Goal: Transaction & Acquisition: Purchase product/service

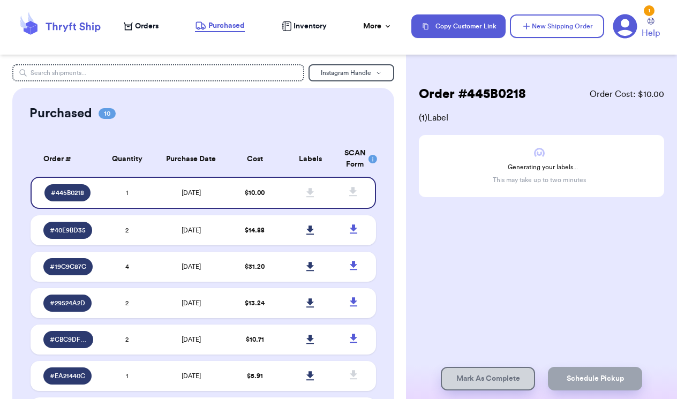
click at [143, 31] on span "Orders" at bounding box center [147, 26] width 24 height 11
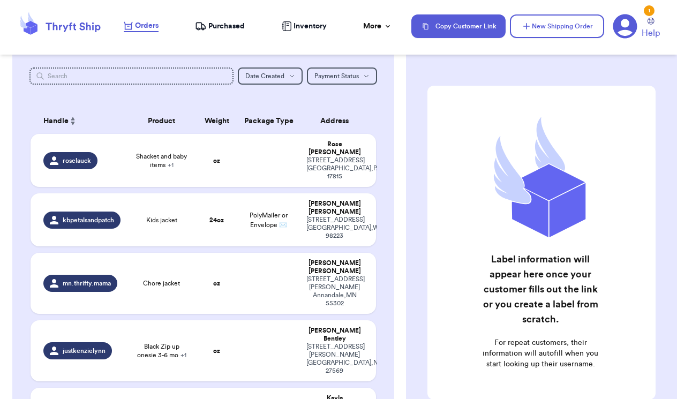
scroll to position [123, 0]
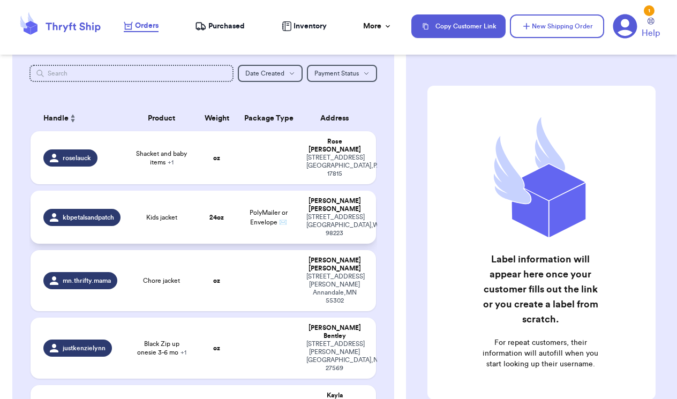
click at [168, 213] on span "Kids jacket" at bounding box center [161, 217] width 31 height 9
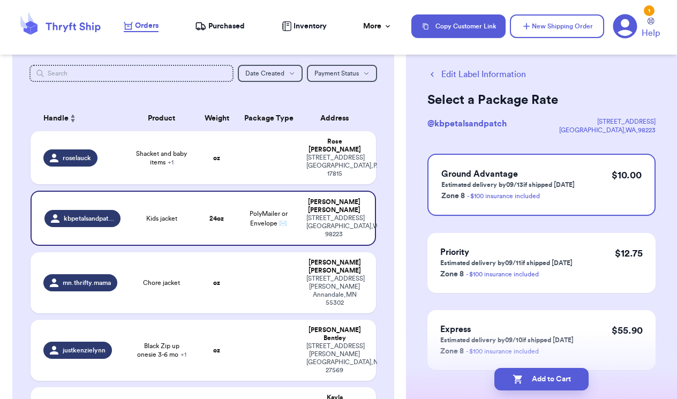
scroll to position [20, 0]
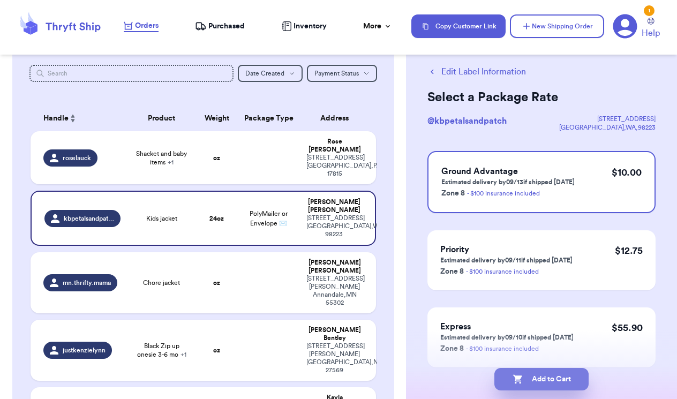
click at [545, 380] on button "Add to Cart" at bounding box center [541, 379] width 94 height 22
checkbox input "true"
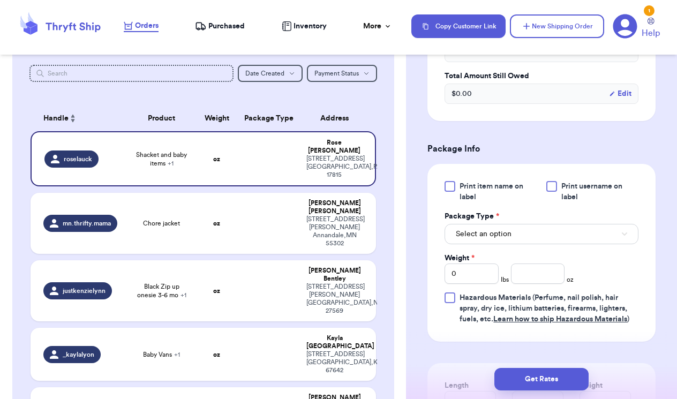
scroll to position [437, 0]
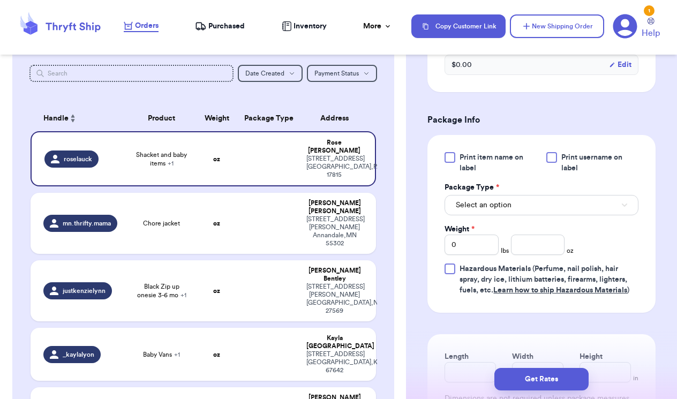
click at [532, 212] on button "Select an option" at bounding box center [541, 205] width 194 height 20
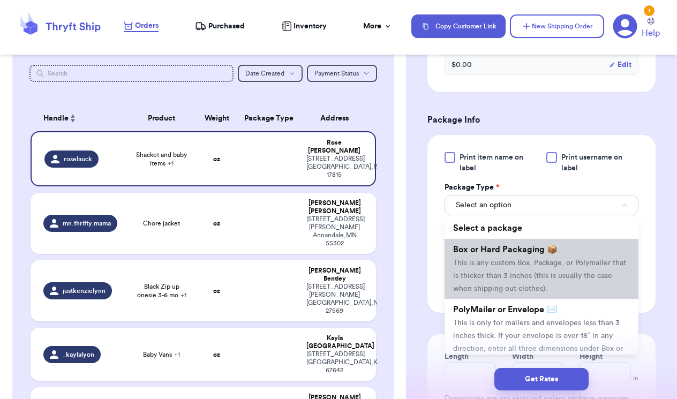
click at [524, 249] on span "Box or Hard Packaging 📦" at bounding box center [505, 249] width 104 height 9
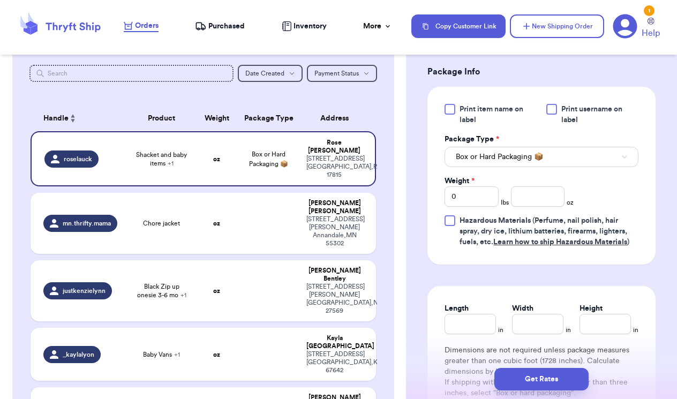
scroll to position [486, 0]
click at [588, 154] on button "Box or Hard Packaging 📦" at bounding box center [541, 156] width 194 height 20
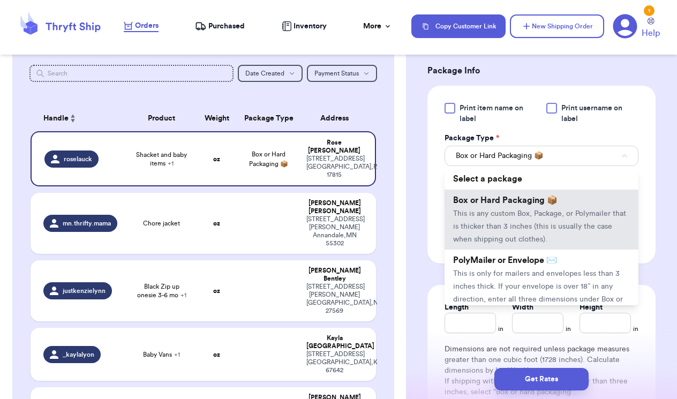
click at [588, 154] on button "Box or Hard Packaging 📦" at bounding box center [541, 156] width 194 height 20
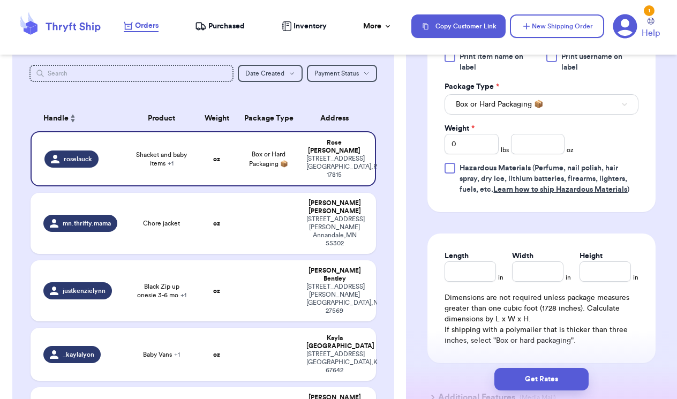
scroll to position [538, 0]
click at [471, 274] on input "Length" at bounding box center [469, 271] width 51 height 20
type input "1"
type input "12"
type input "12.5"
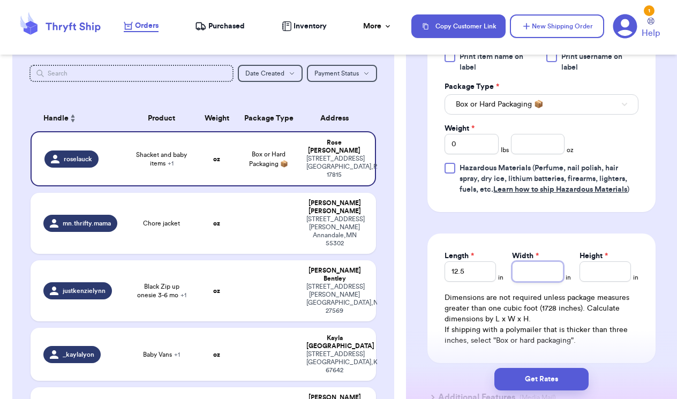
click at [524, 278] on input "Width *" at bounding box center [537, 271] width 51 height 20
type input "1"
type input "10"
click at [593, 272] on input "Height *" at bounding box center [604, 271] width 51 height 20
type input "1"
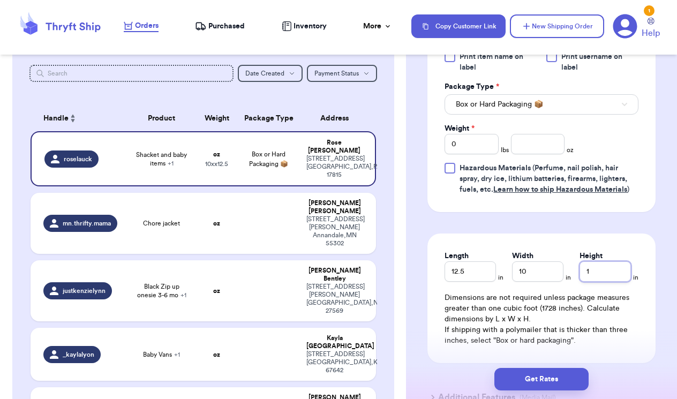
type input "11"
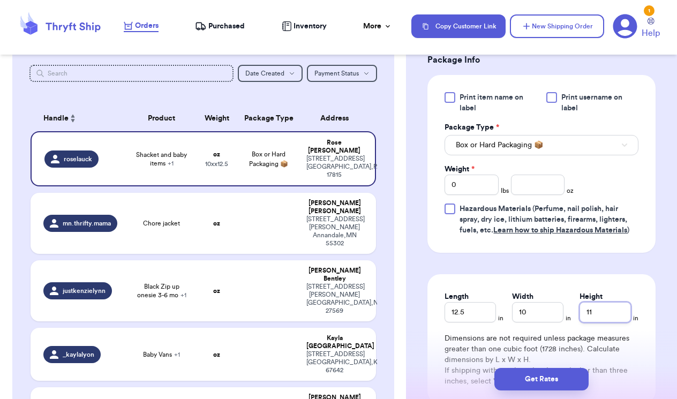
scroll to position [448, 0]
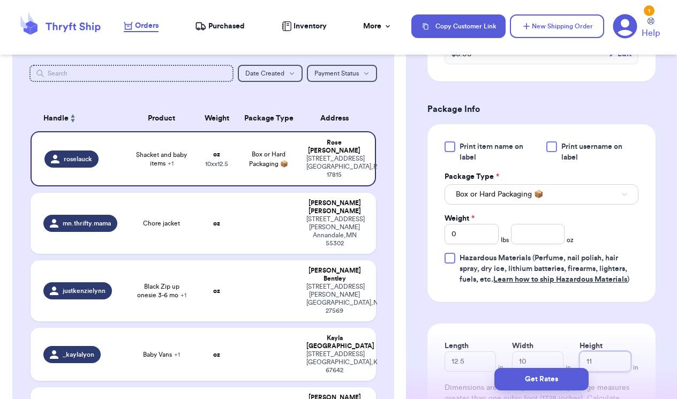
type input "11"
click at [479, 241] on input "0" at bounding box center [471, 234] width 54 height 20
type input "08"
type input "0"
type input "8"
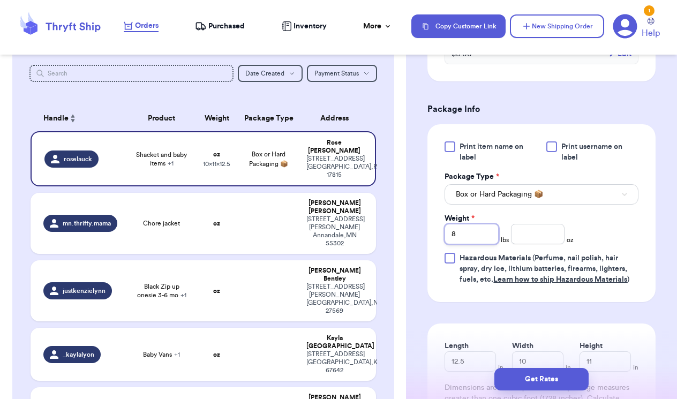
type input "8"
click at [536, 234] on input "number" at bounding box center [538, 234] width 54 height 20
type input "10"
click at [643, 234] on div "Print item name on label Print username on label Package Type * Box or Hard Pac…" at bounding box center [541, 213] width 228 height 178
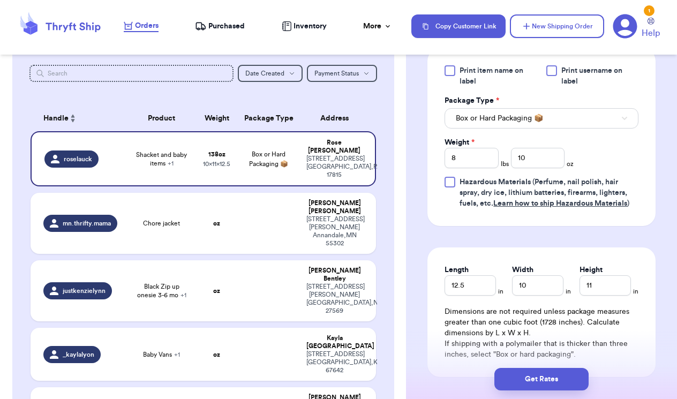
scroll to position [554, 0]
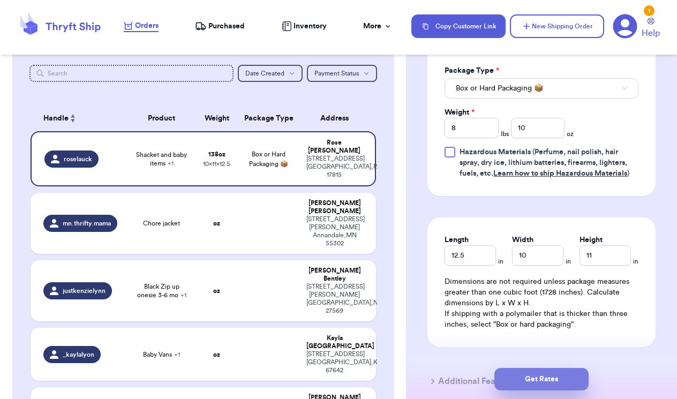
click at [554, 376] on button "Get Rates" at bounding box center [541, 379] width 94 height 22
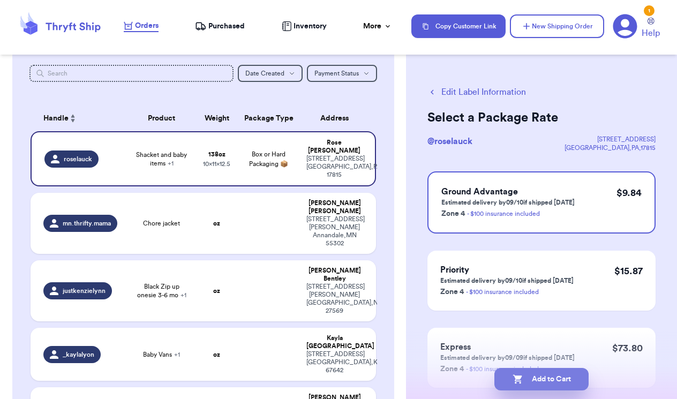
click at [533, 380] on button "Add to Cart" at bounding box center [541, 379] width 94 height 22
checkbox input "true"
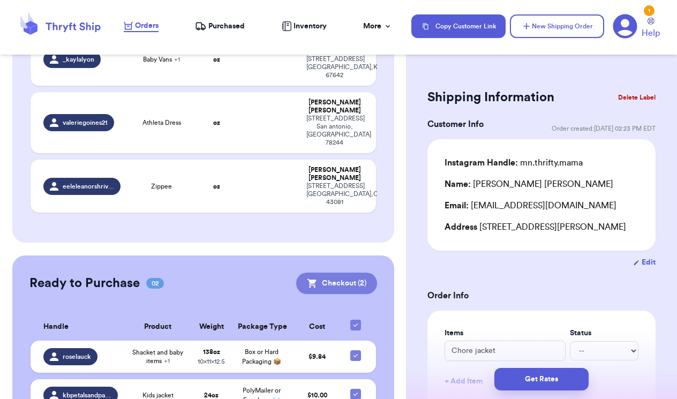
click at [343, 273] on button "Checkout ( 2 )" at bounding box center [336, 283] width 81 height 21
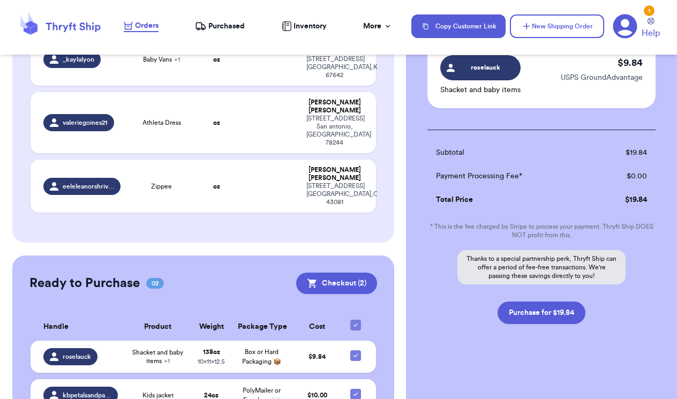
scroll to position [165, 0]
click at [534, 315] on button "Purchase for $19.84" at bounding box center [541, 312] width 88 height 22
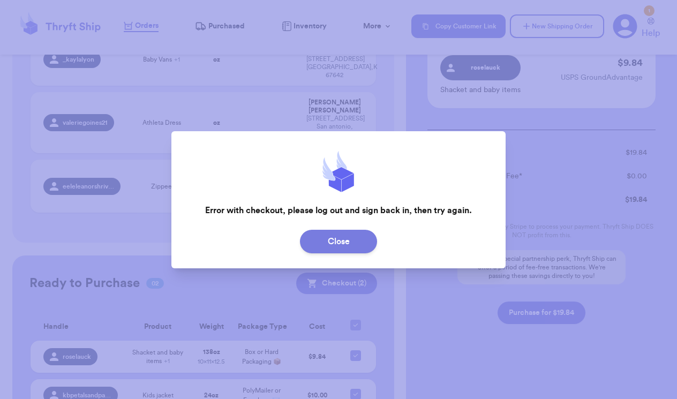
click at [347, 251] on button "Close" at bounding box center [338, 242] width 77 height 24
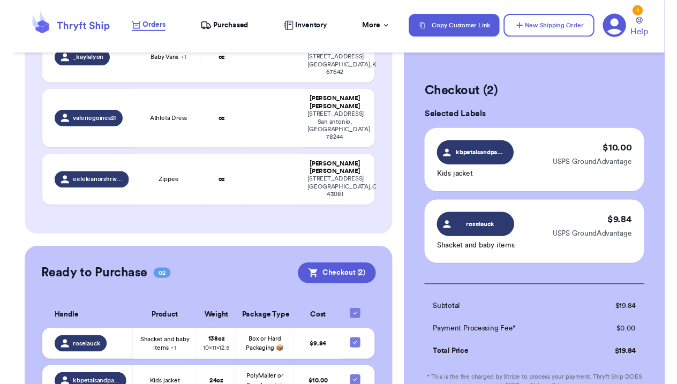
scroll to position [0, 0]
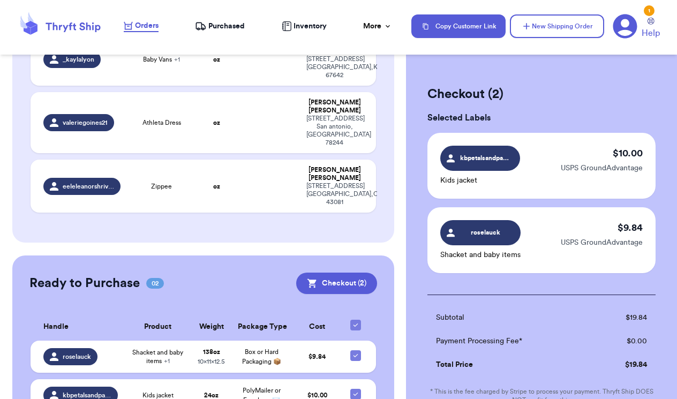
click at [32, 27] on icon at bounding box center [31, 24] width 12 height 7
click at [633, 21] on icon at bounding box center [625, 26] width 24 height 24
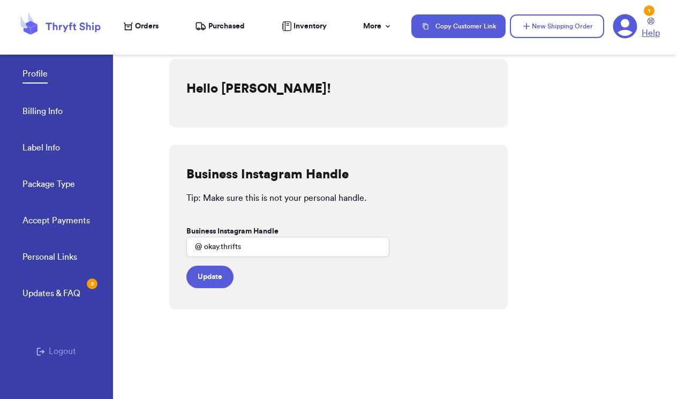
click at [652, 19] on icon at bounding box center [650, 21] width 7 height 7
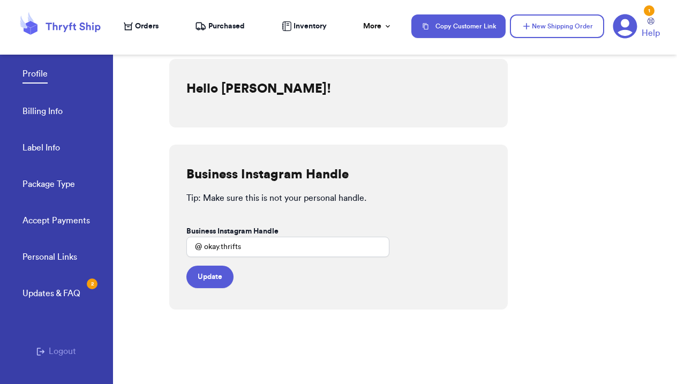
click at [216, 24] on span "Purchased" at bounding box center [226, 26] width 36 height 11
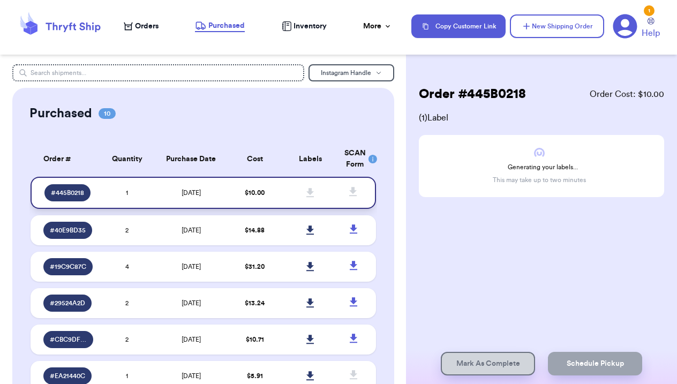
click at [90, 201] on div "# 445B0218" at bounding box center [68, 192] width 49 height 17
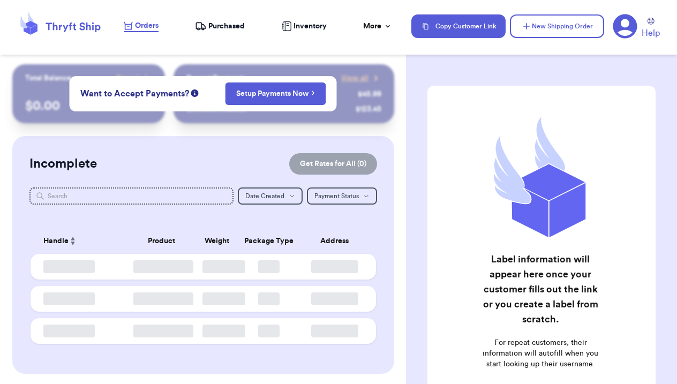
checkbox input "true"
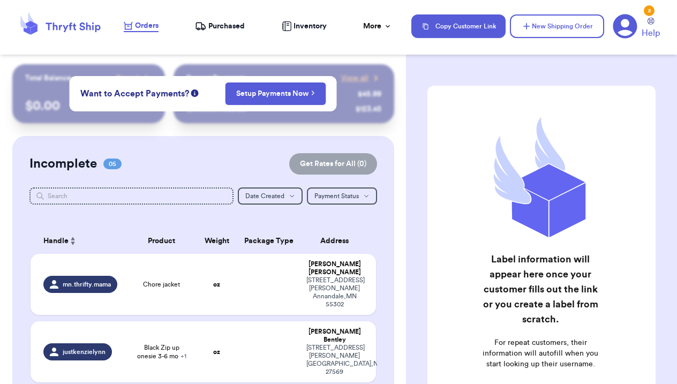
click at [203, 33] on nav "Orders Purchased Inventory More Stats Completed Orders Payments Payouts Copy Cu…" at bounding box center [395, 26] width 564 height 35
click at [220, 24] on span "Purchased" at bounding box center [226, 26] width 36 height 11
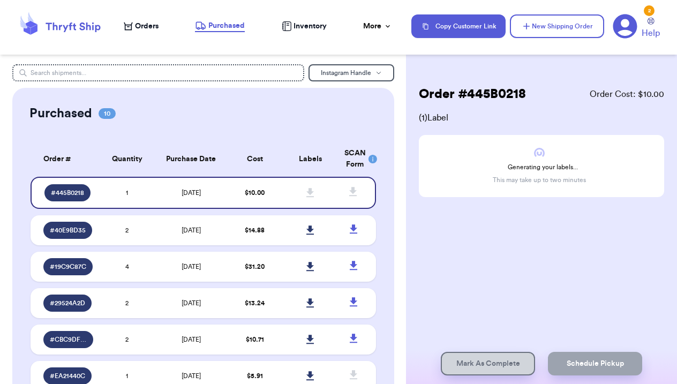
click at [161, 22] on div "Orders Purchased Inventory More Stats Completed Orders Payments Payouts" at bounding box center [262, 26] width 277 height 12
click at [73, 197] on span "# 445B0218" at bounding box center [67, 192] width 33 height 9
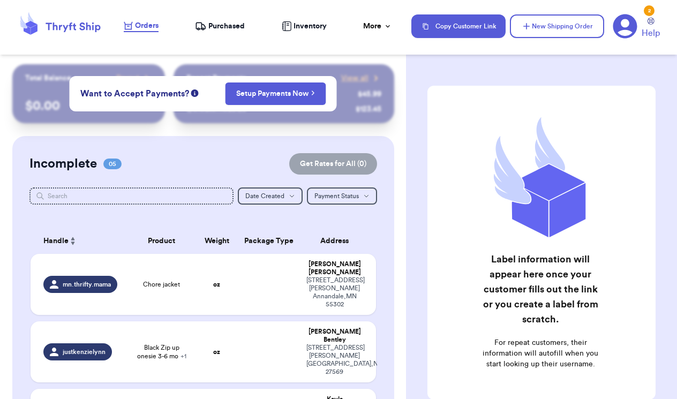
checkbox input "true"
click at [220, 32] on nav "Orders Purchased Inventory More Stats Completed Orders Payments Payouts Copy Cu…" at bounding box center [395, 26] width 564 height 35
click at [220, 25] on span "Purchased" at bounding box center [226, 26] width 36 height 11
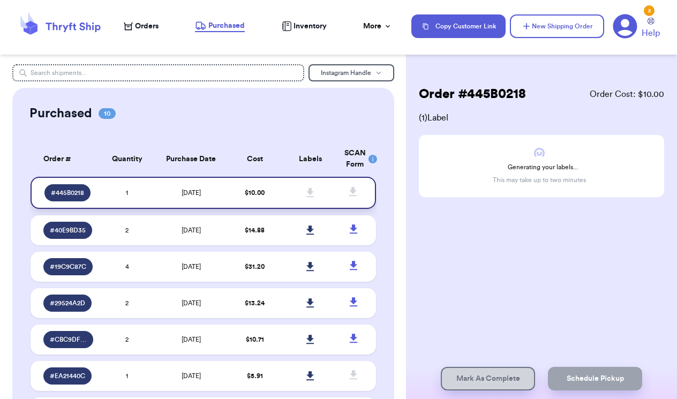
click at [69, 197] on span "# 445B0218" at bounding box center [67, 192] width 33 height 9
click at [144, 25] on span "Orders" at bounding box center [147, 26] width 24 height 11
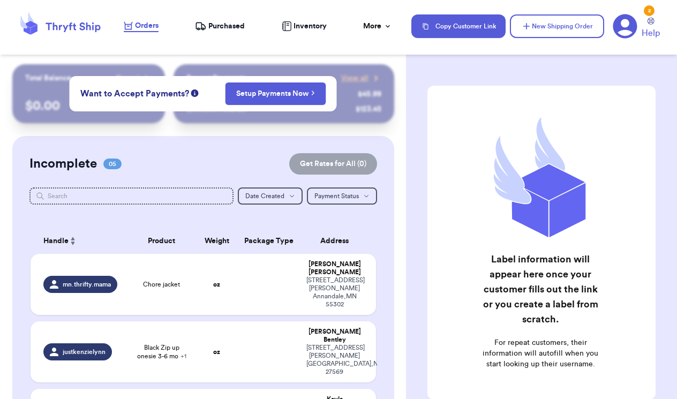
checkbox input "true"
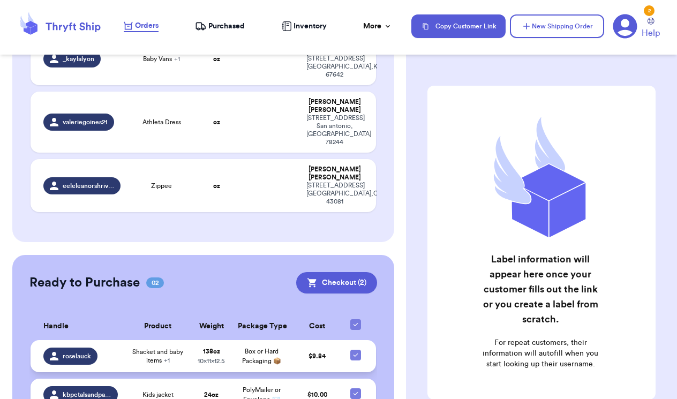
scroll to position [356, 0]
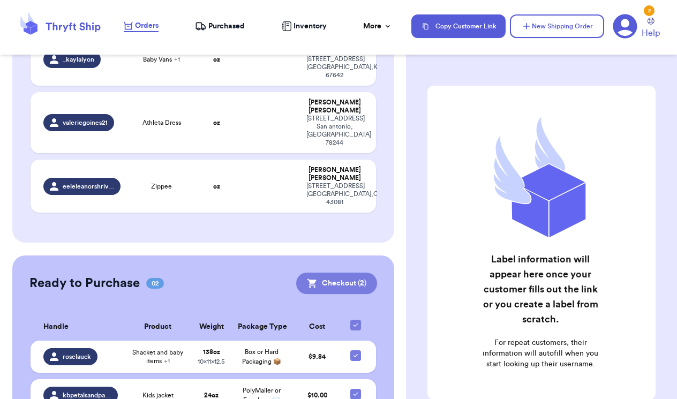
click at [349, 273] on button "Checkout ( 2 )" at bounding box center [336, 283] width 81 height 21
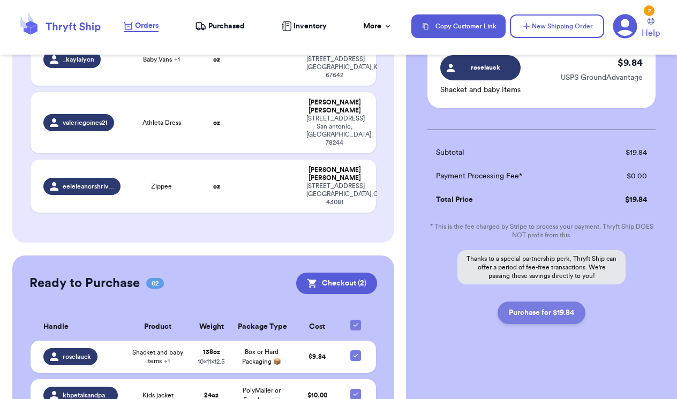
scroll to position [165, 0]
click at [542, 313] on button "Purchase for $19.84" at bounding box center [541, 312] width 88 height 22
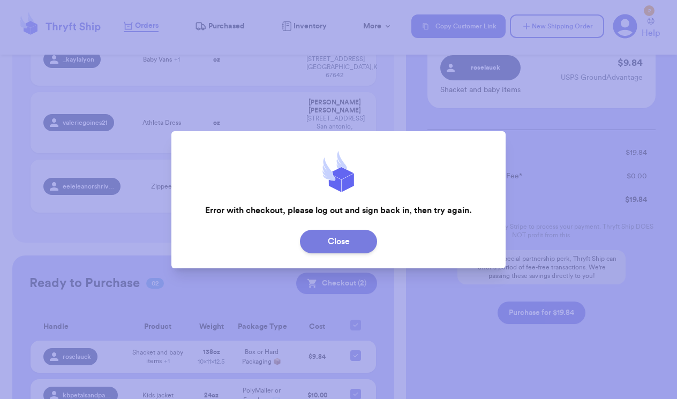
click at [346, 244] on button "Close" at bounding box center [338, 242] width 77 height 24
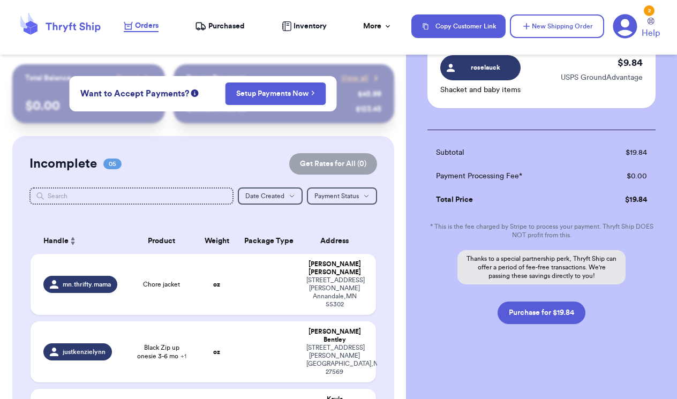
scroll to position [0, 0]
click at [223, 25] on span "Purchased" at bounding box center [226, 26] width 36 height 11
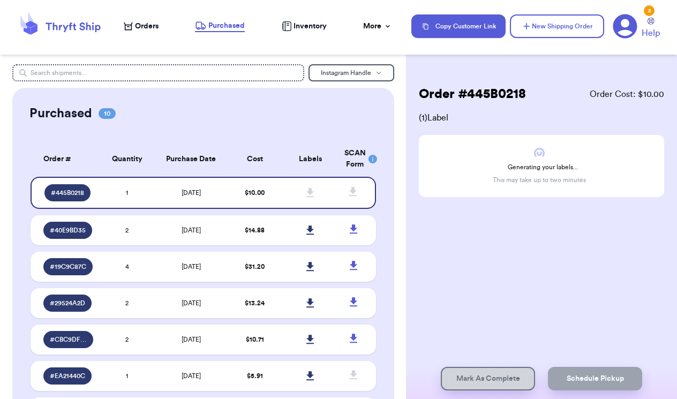
click at [628, 24] on icon at bounding box center [625, 26] width 25 height 25
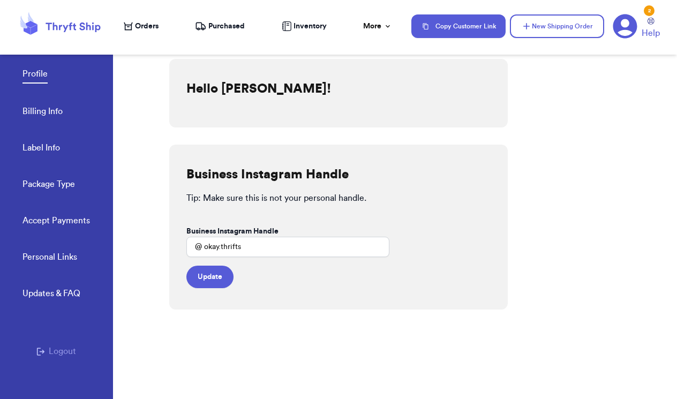
click at [55, 348] on button "Logout" at bounding box center [56, 351] width 40 height 13
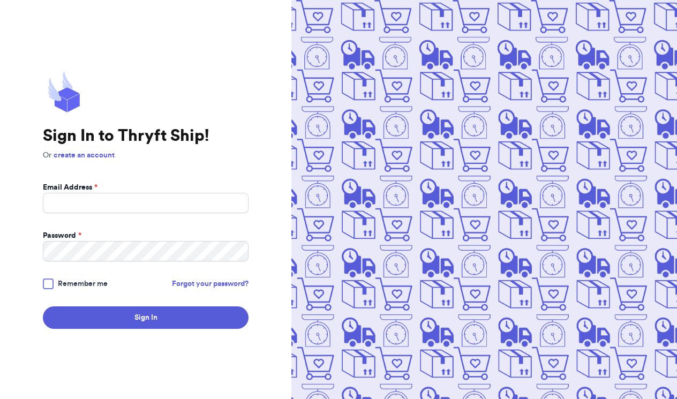
click at [222, 359] on div "Sign In to Thryft Ship! Or create an account Email Address * Password * Remembe…" at bounding box center [145, 199] width 291 height 399
click at [105, 207] on input "Email Address *" at bounding box center [146, 203] width 206 height 20
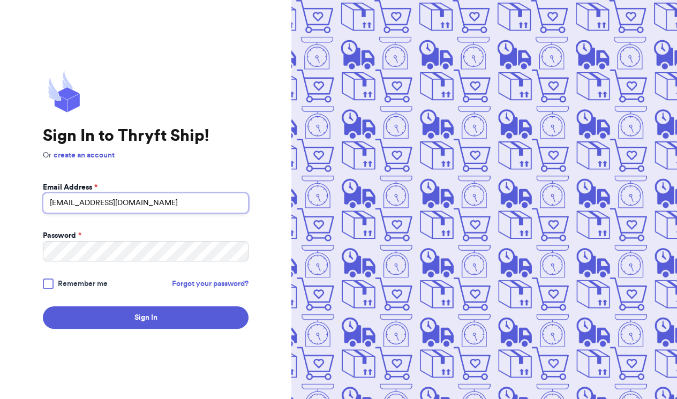
type input "[EMAIL_ADDRESS][DOMAIN_NAME]"
click at [167, 128] on h1 "Sign In to Thryft Ship!" at bounding box center [146, 135] width 206 height 19
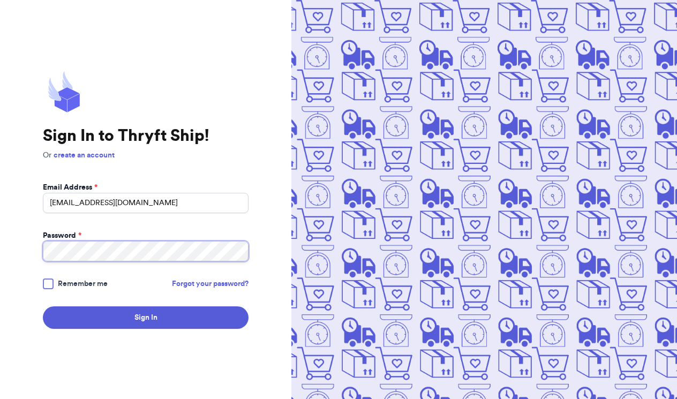
click at [146, 318] on button "Sign In" at bounding box center [146, 317] width 206 height 22
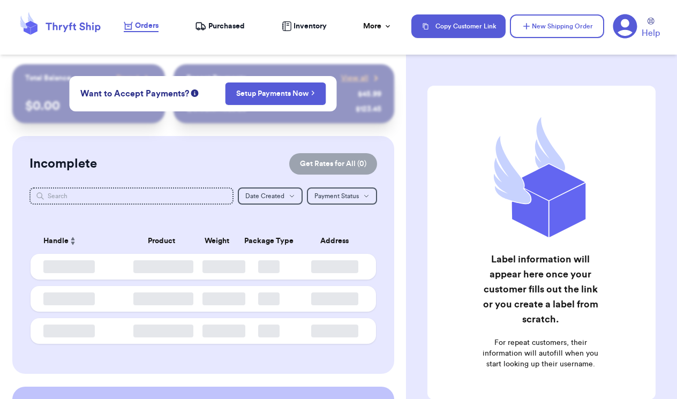
checkbox input "false"
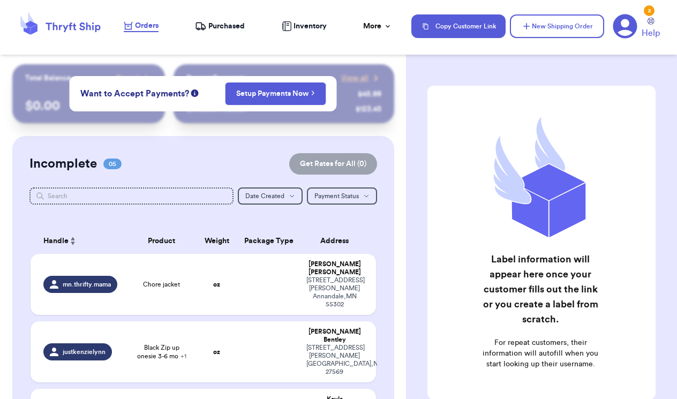
click at [219, 24] on span "Purchased" at bounding box center [226, 26] width 36 height 11
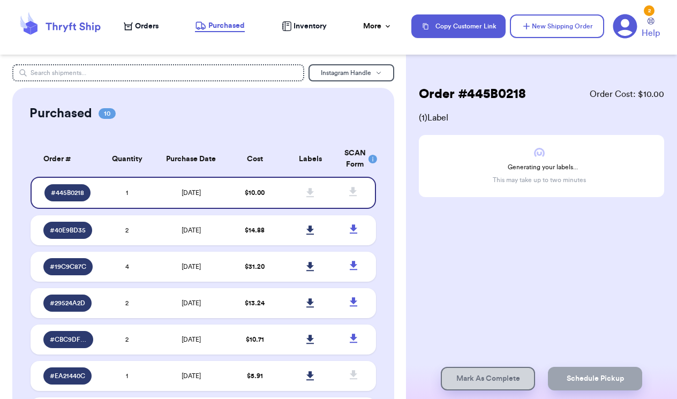
click at [148, 27] on span "Orders" at bounding box center [147, 26] width 24 height 11
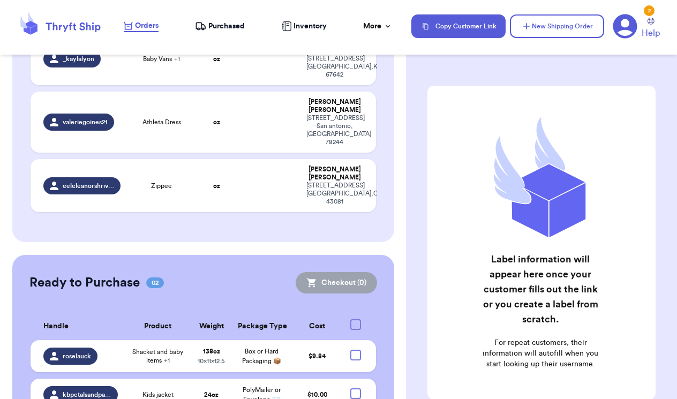
scroll to position [356, 0]
click at [357, 320] on div at bounding box center [355, 325] width 11 height 11
click at [356, 319] on input "checkbox" at bounding box center [355, 319] width 1 height 1
checkbox input "true"
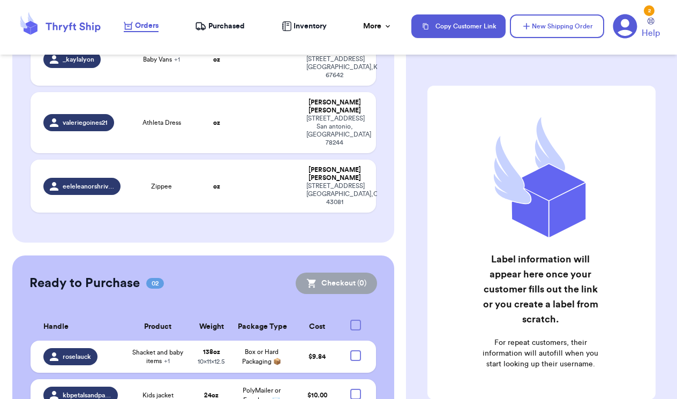
checkbox input "true"
click at [343, 273] on button "Checkout ( 2 )" at bounding box center [336, 283] width 81 height 21
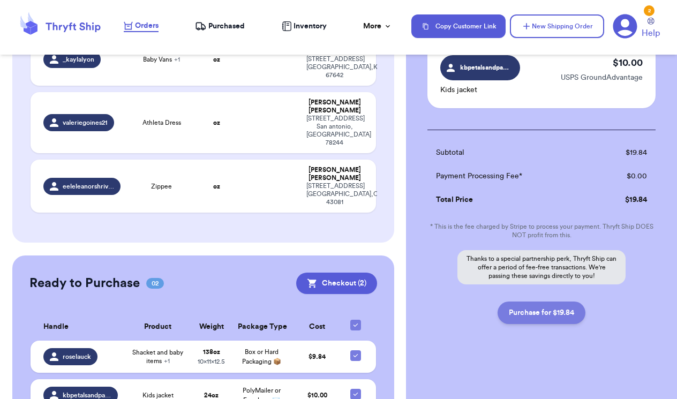
scroll to position [165, 0]
click at [558, 310] on button "Purchase for $19.84" at bounding box center [541, 312] width 88 height 22
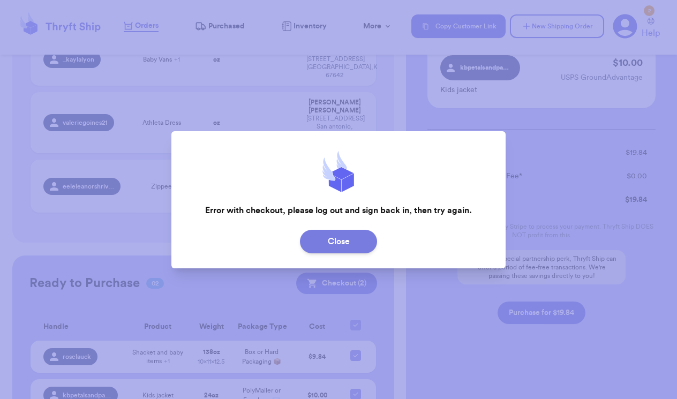
click at [358, 247] on button "Close" at bounding box center [338, 242] width 77 height 24
